Goal: Information Seeking & Learning: Learn about a topic

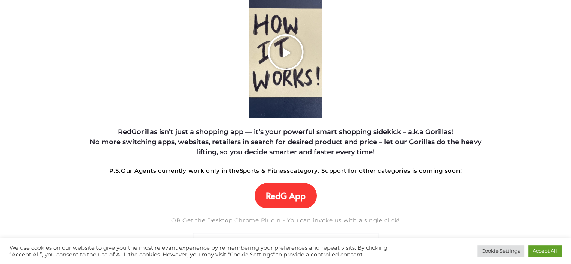
scroll to position [118, 0]
click at [286, 199] on span "RedG App" at bounding box center [286, 195] width 40 height 11
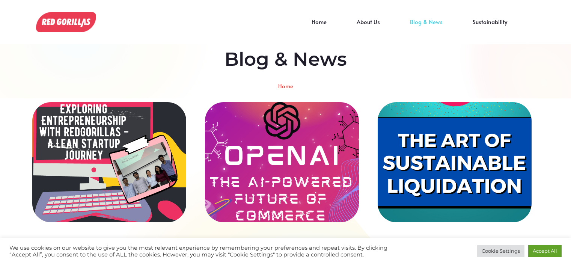
scroll to position [79, 0]
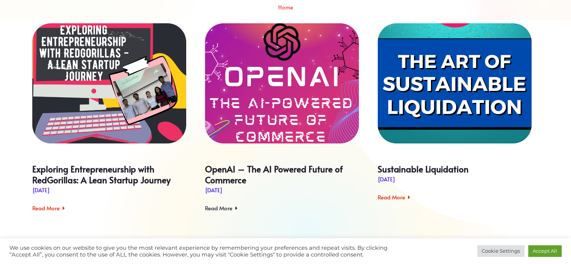
click at [229, 207] on link "Read More" at bounding box center [221, 208] width 33 height 9
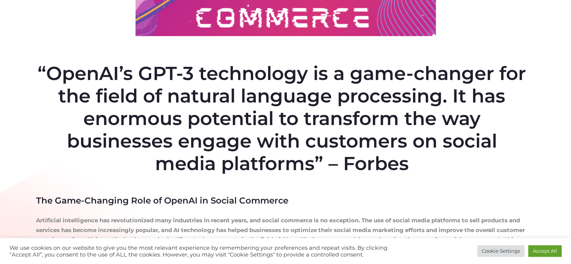
scroll to position [387, 0]
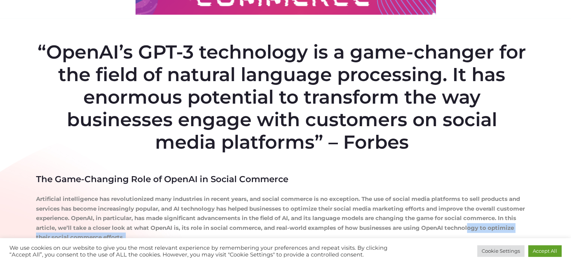
drag, startPoint x: 326, startPoint y: 256, endPoint x: 329, endPoint y: 201, distance: 55.2
click at [329, 201] on p "Artificial intelligence has revolutionized many industries in recent years, and…" at bounding box center [282, 213] width 492 height 57
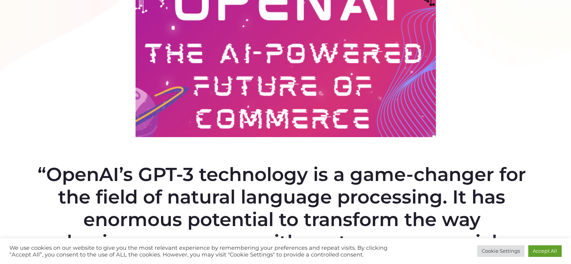
scroll to position [0, 0]
